Goal: Transaction & Acquisition: Purchase product/service

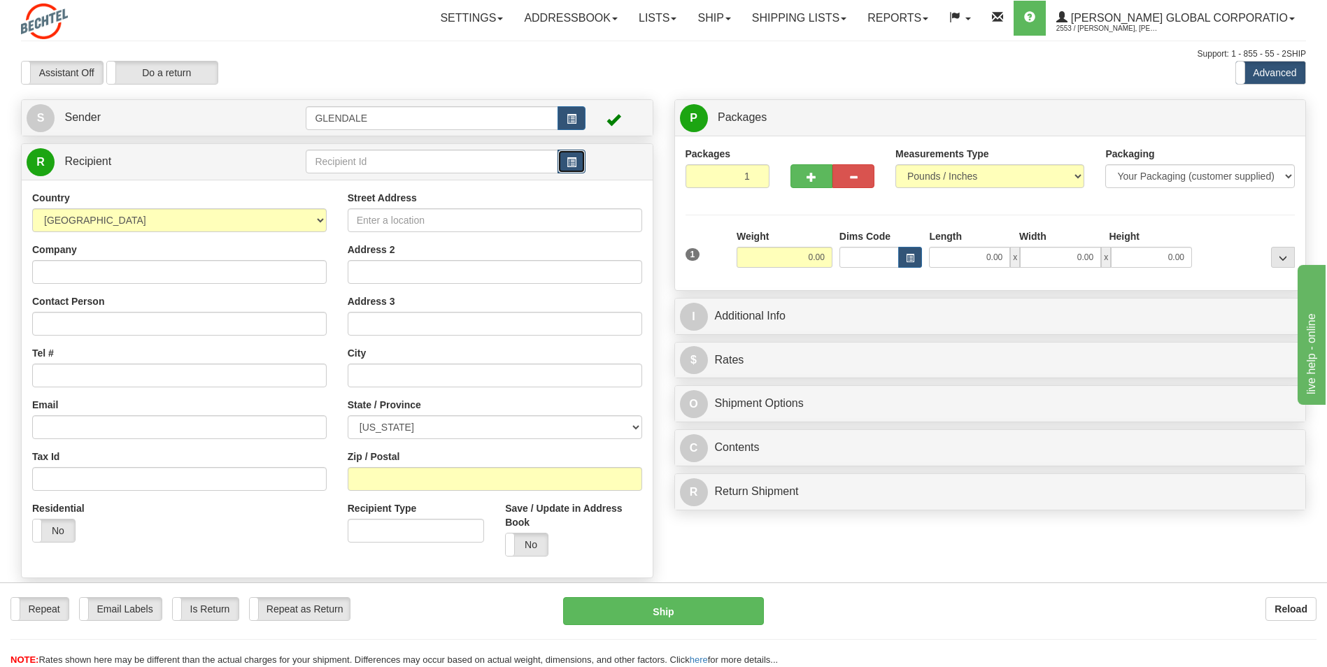
click at [576, 164] on span "button" at bounding box center [571, 162] width 10 height 9
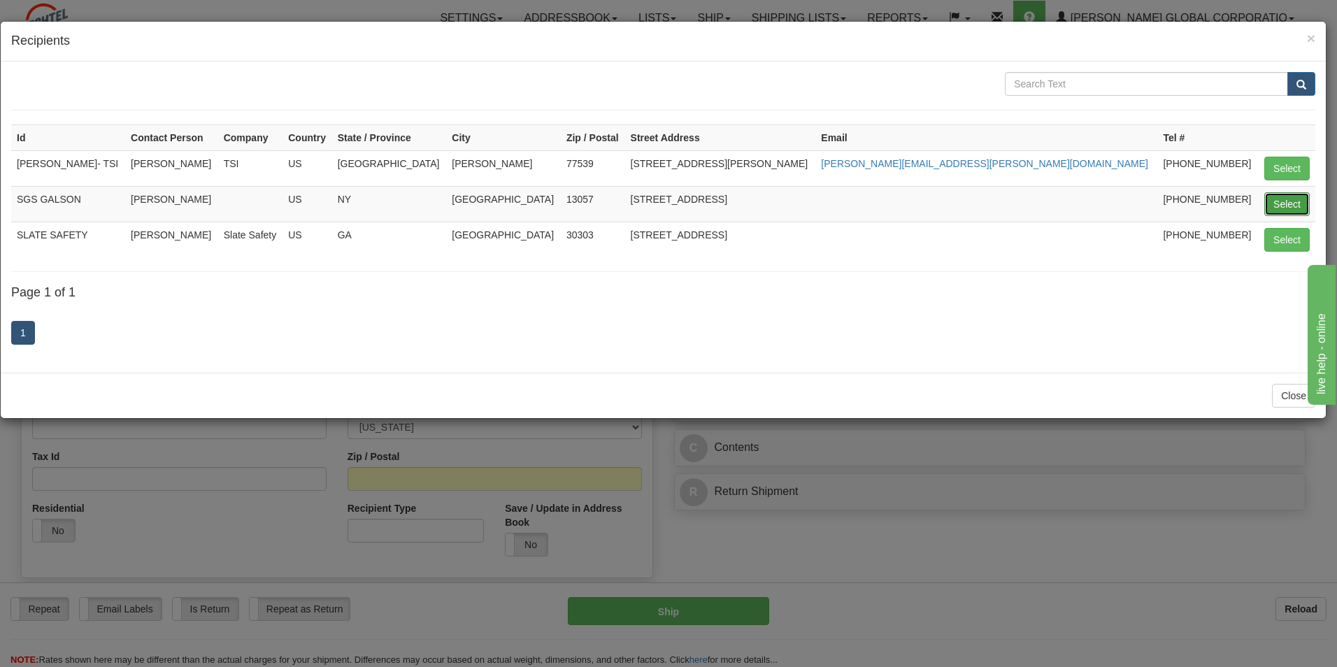
click at [1279, 206] on button "Select" at bounding box center [1286, 204] width 45 height 24
type input "SGS GALSON"
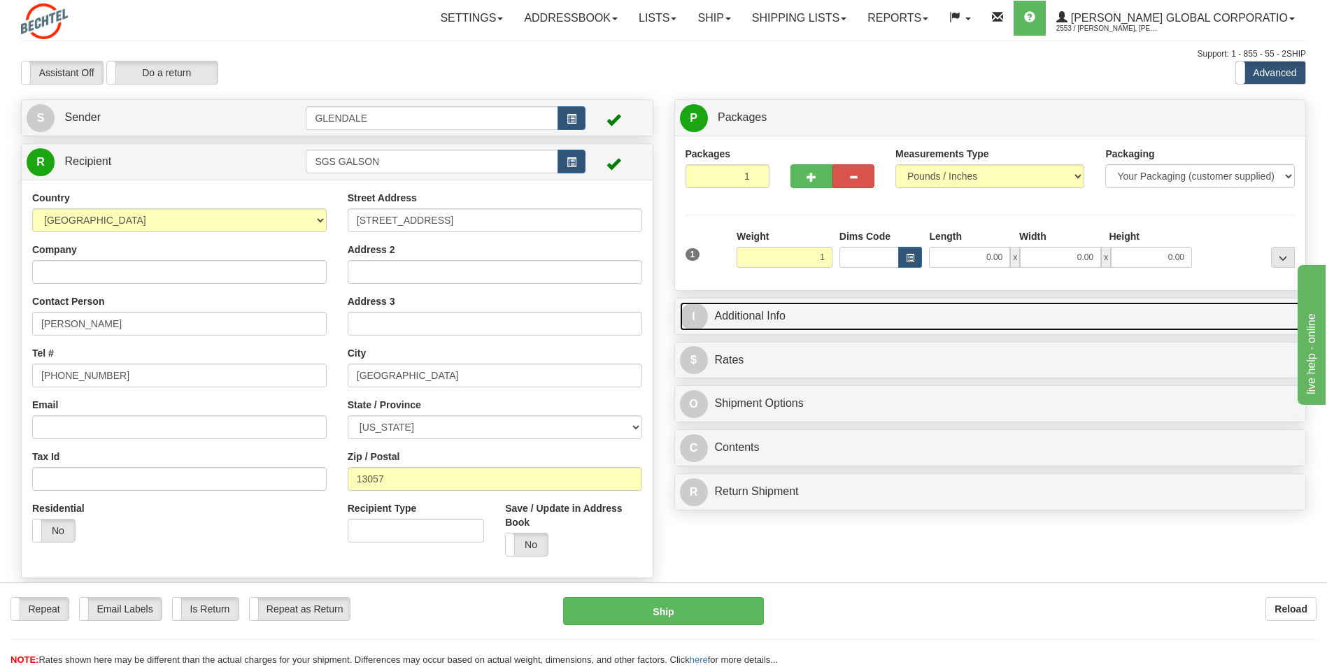
type input "1.00"
click at [774, 324] on link "I Additional Info" at bounding box center [990, 316] width 621 height 29
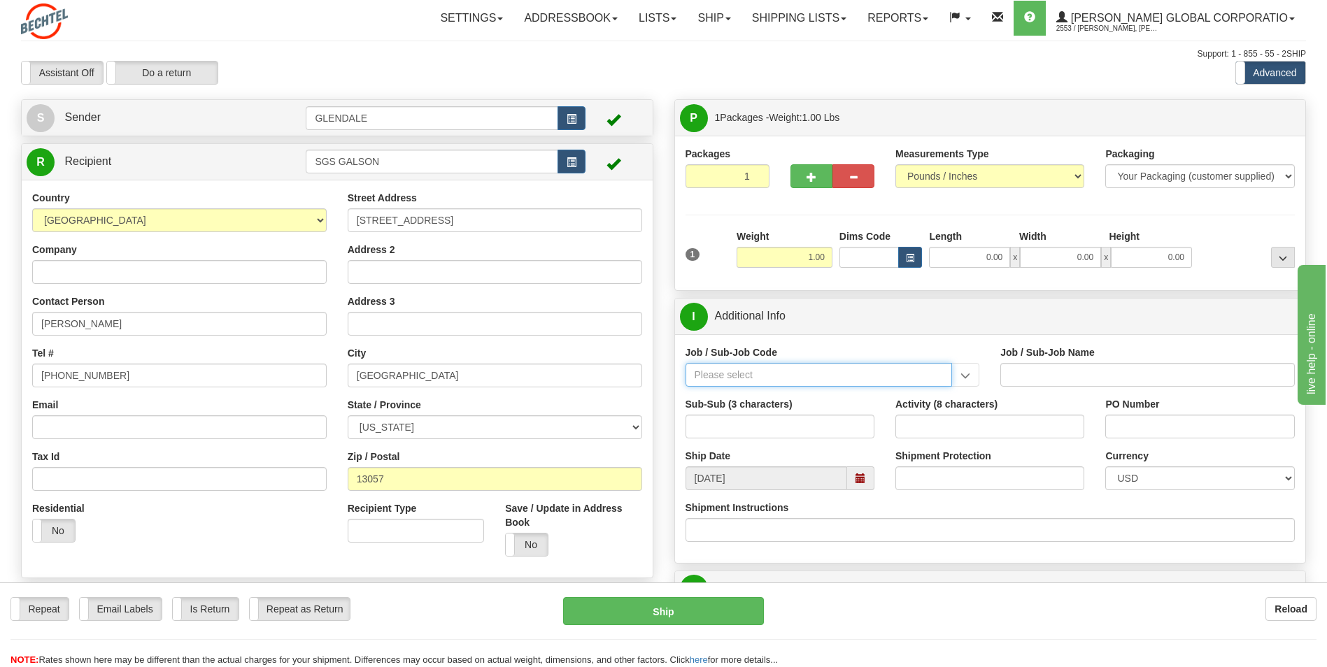
click at [836, 380] on input "Job / Sub-Job Code" at bounding box center [818, 375] width 267 height 24
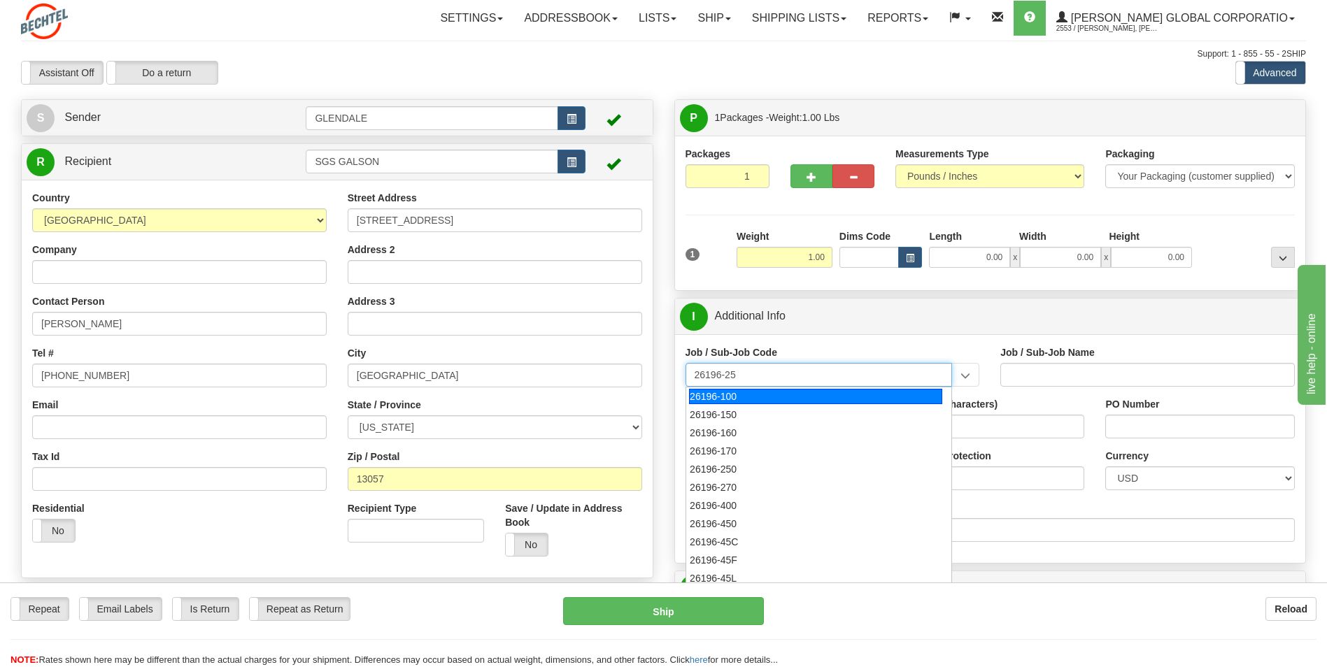
type input "26196-250"
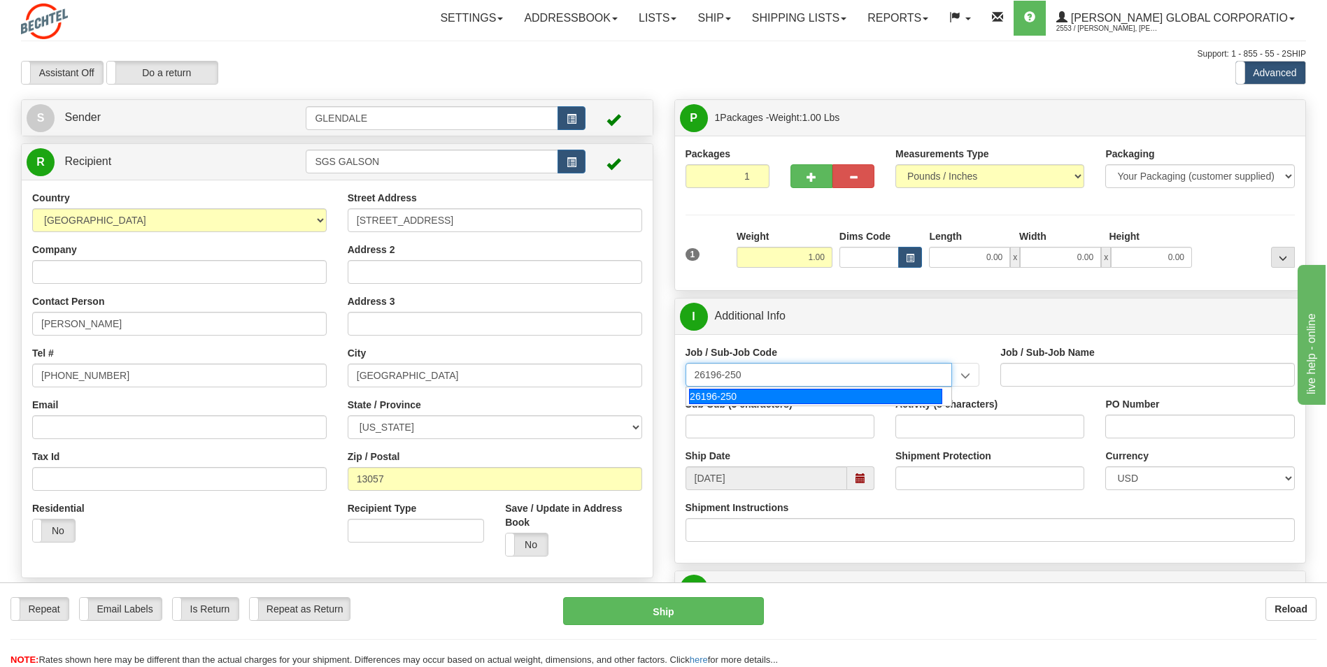
click at [792, 390] on div "26196-250" at bounding box center [815, 396] width 253 height 15
type input "PORT [PERSON_NAME] LNG - FIELD MATERIAL REQUISTIONS"
type input "26196-250"
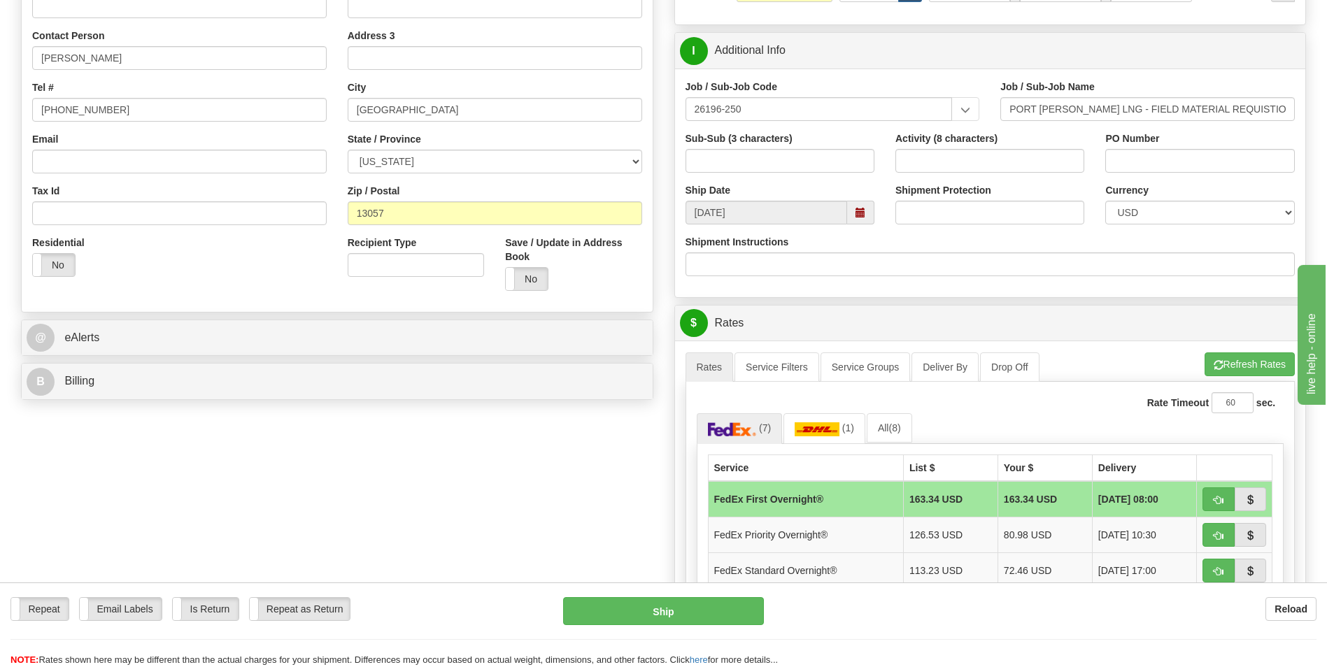
scroll to position [350, 0]
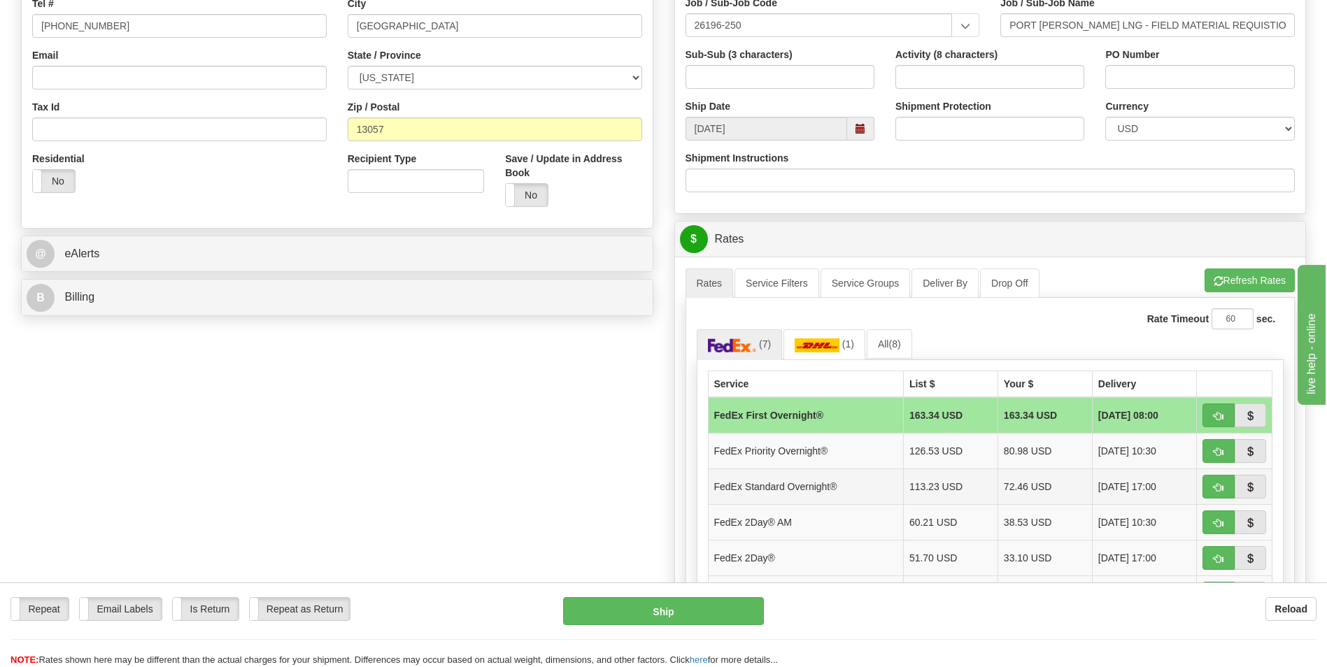
click at [866, 488] on td "FedEx Standard Overnight®" at bounding box center [805, 487] width 195 height 36
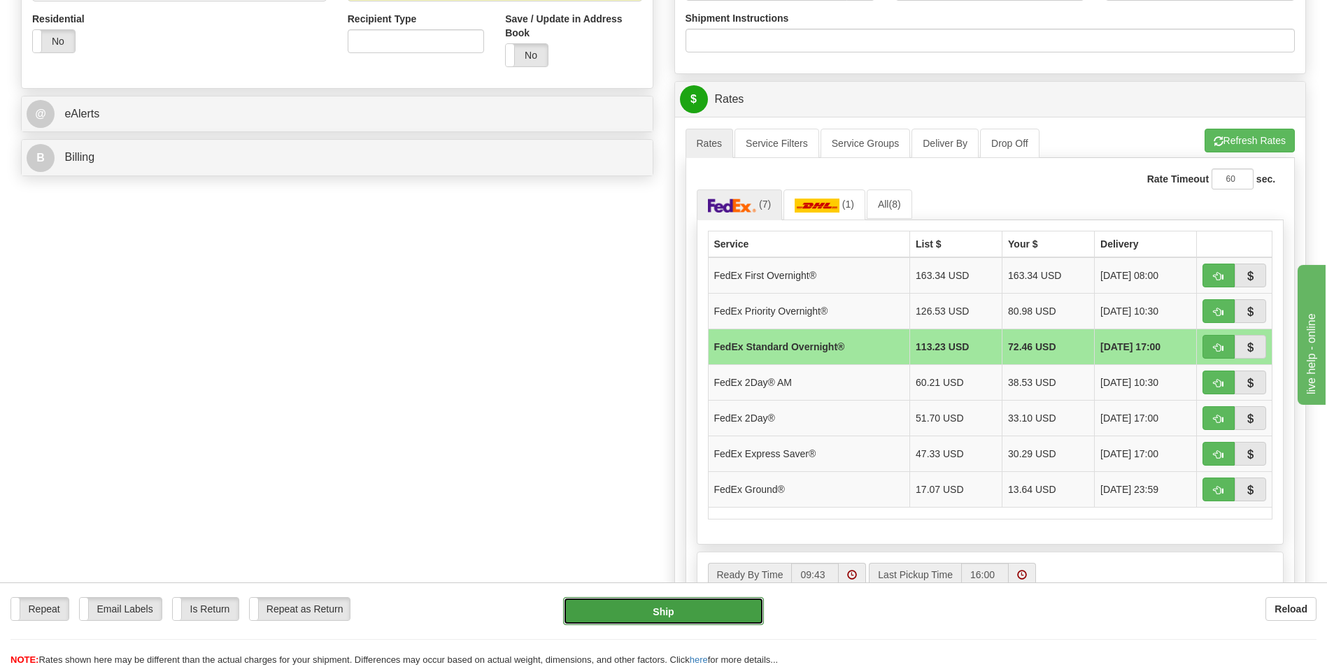
click at [703, 601] on button "Ship" at bounding box center [663, 611] width 200 height 28
type input "05"
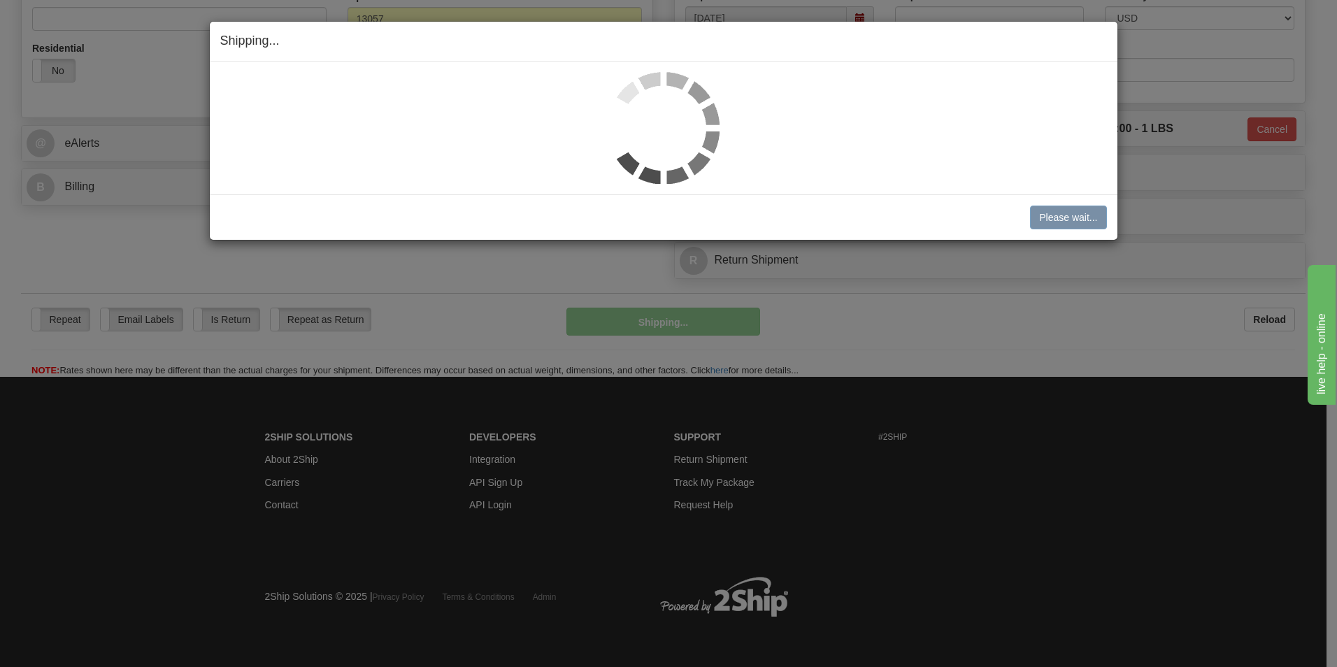
scroll to position [460, 0]
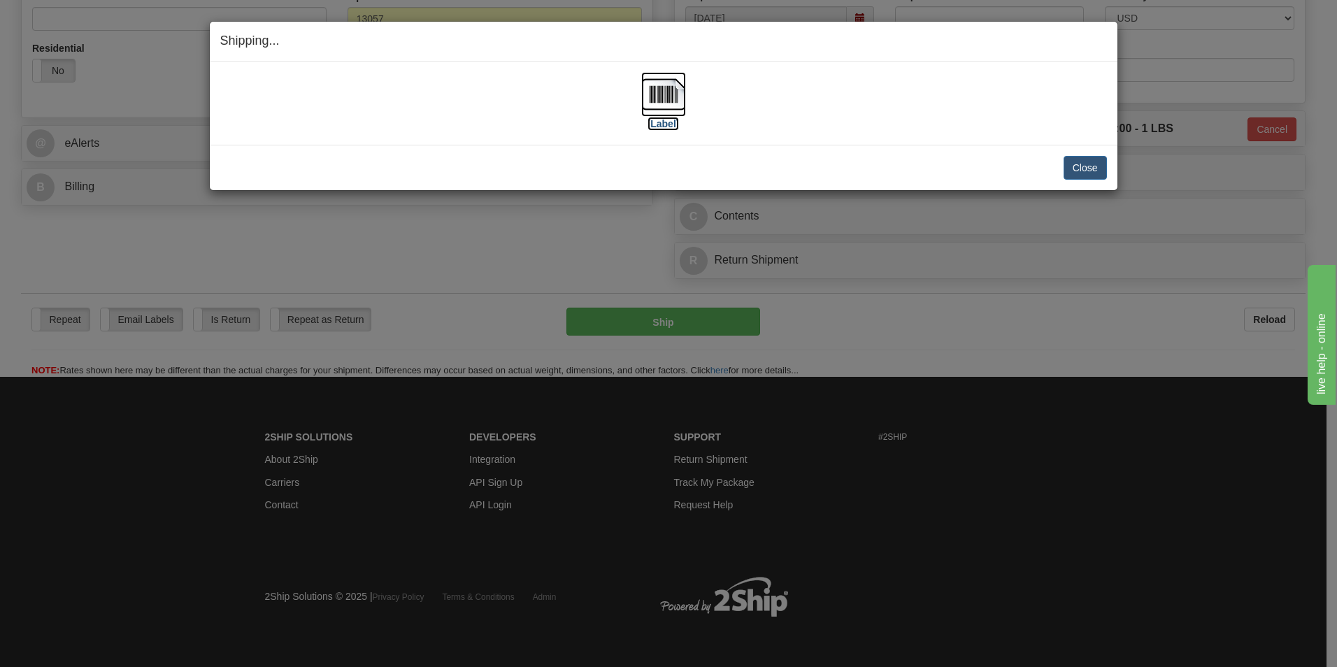
click at [667, 123] on label "[Label]" at bounding box center [664, 124] width 32 height 14
click at [1078, 175] on button "Close" at bounding box center [1085, 168] width 43 height 24
